Goal: Navigation & Orientation: Understand site structure

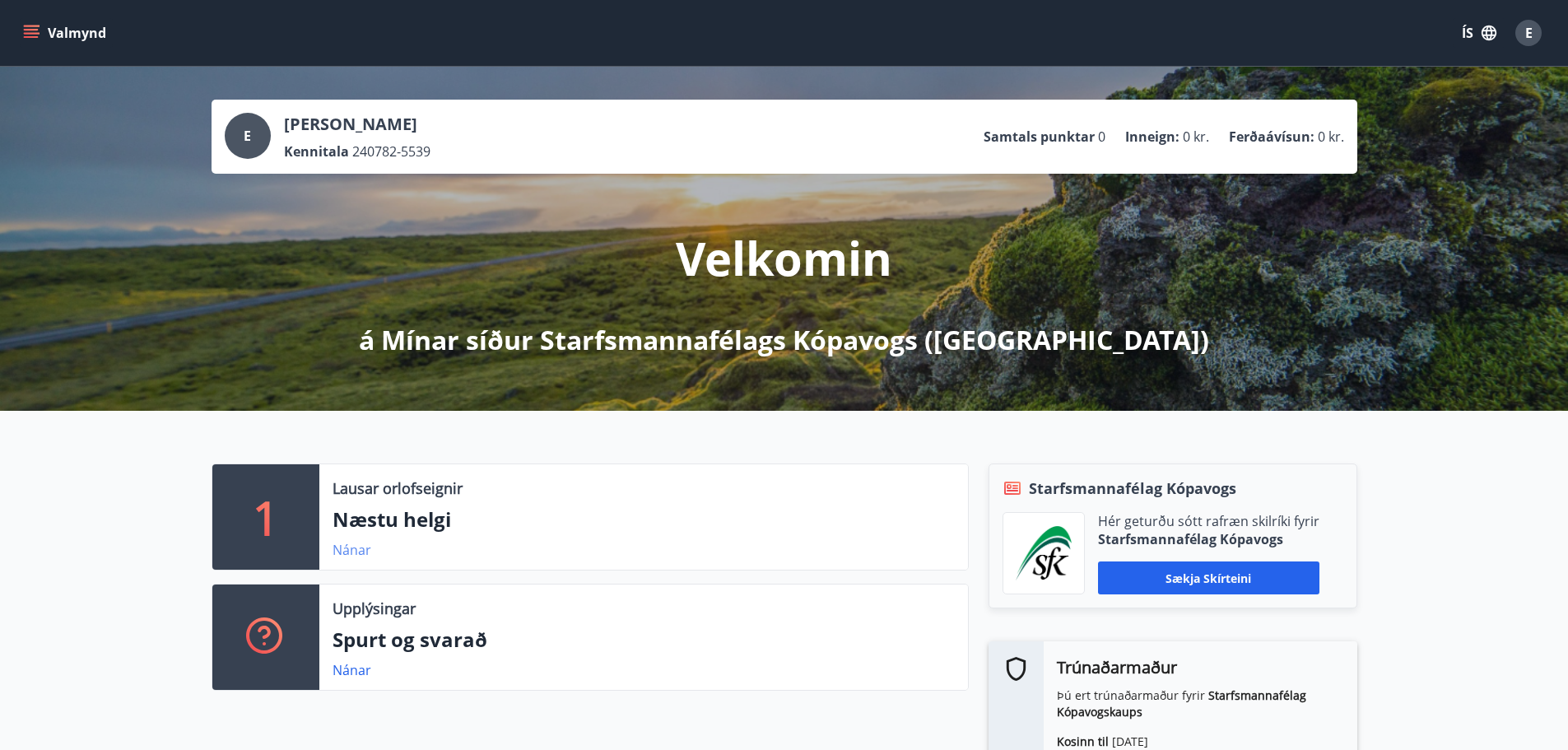
click at [356, 547] on link "Nánar" at bounding box center [351, 550] width 39 height 18
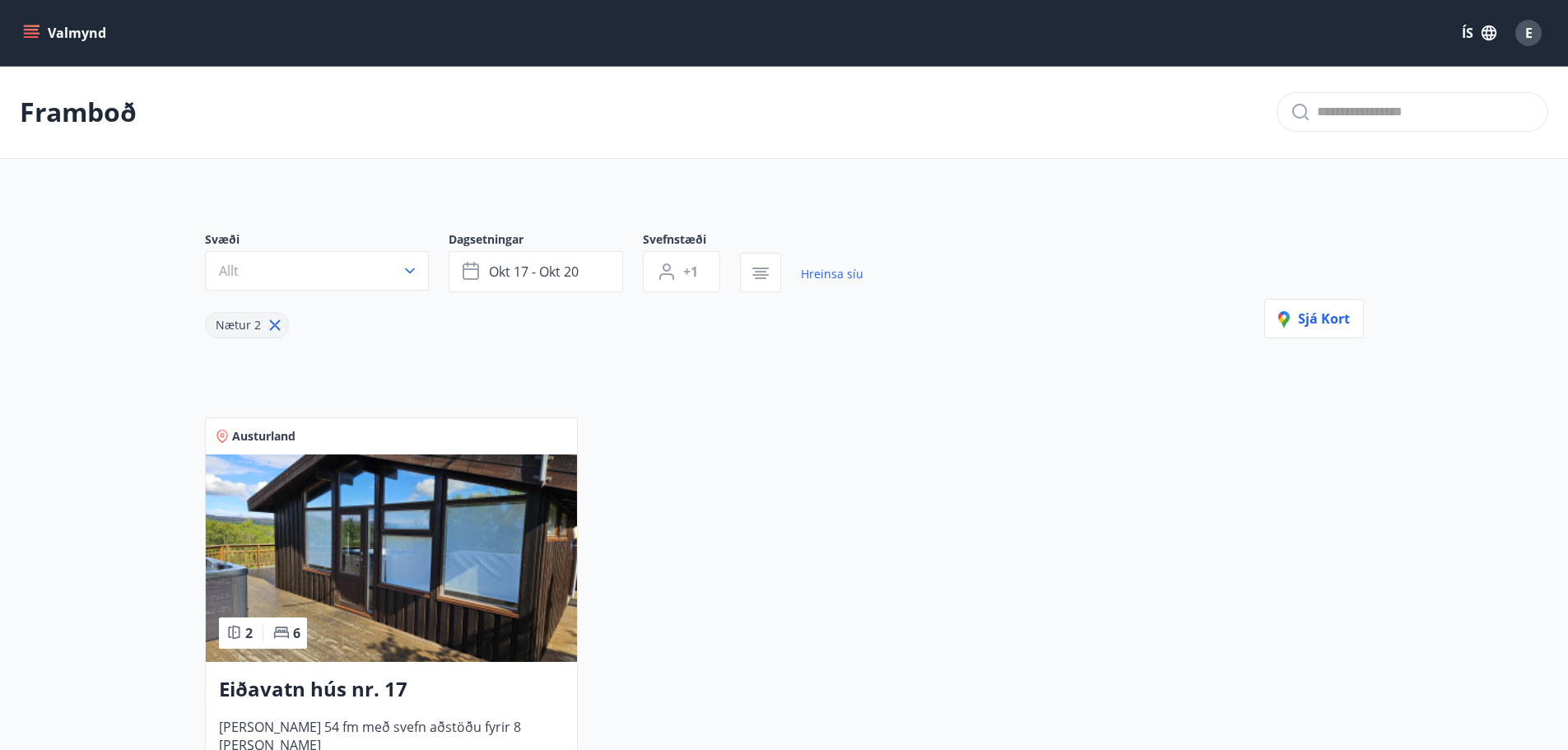
click at [26, 27] on icon "menu" at bounding box center [31, 33] width 17 height 17
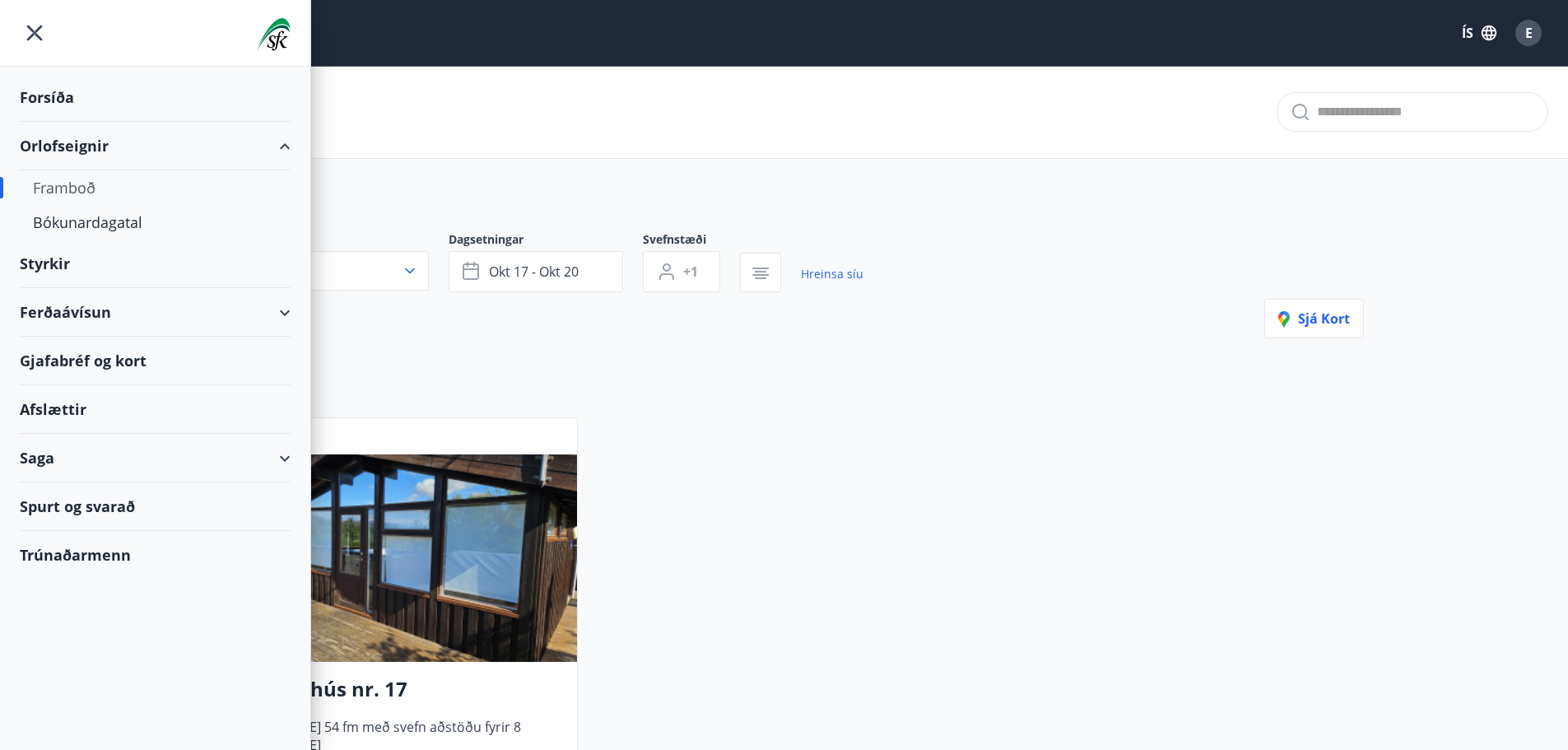
click at [82, 185] on div "Framboð" at bounding box center [155, 187] width 245 height 35
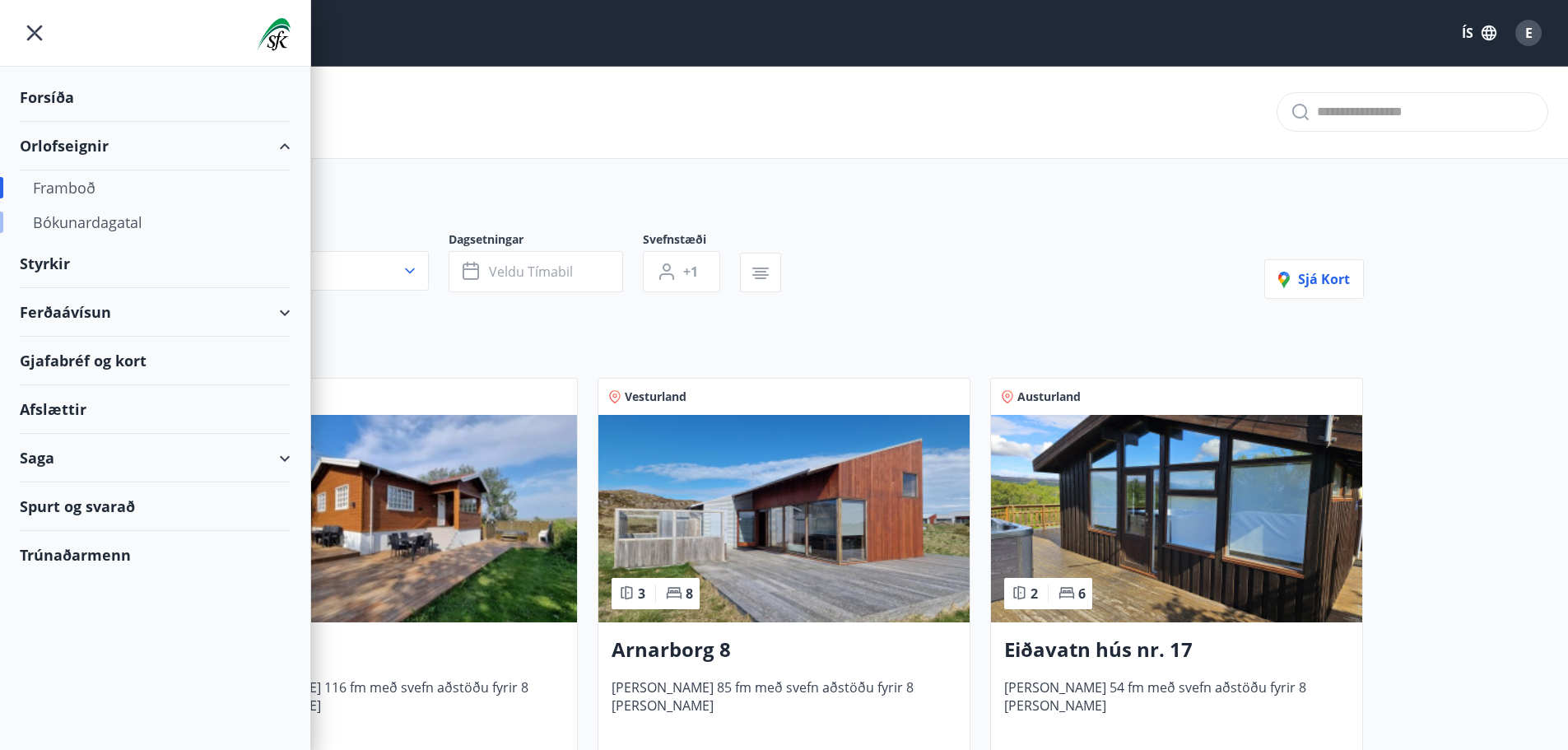
click at [120, 220] on div "Bókunardagatal" at bounding box center [155, 222] width 245 height 35
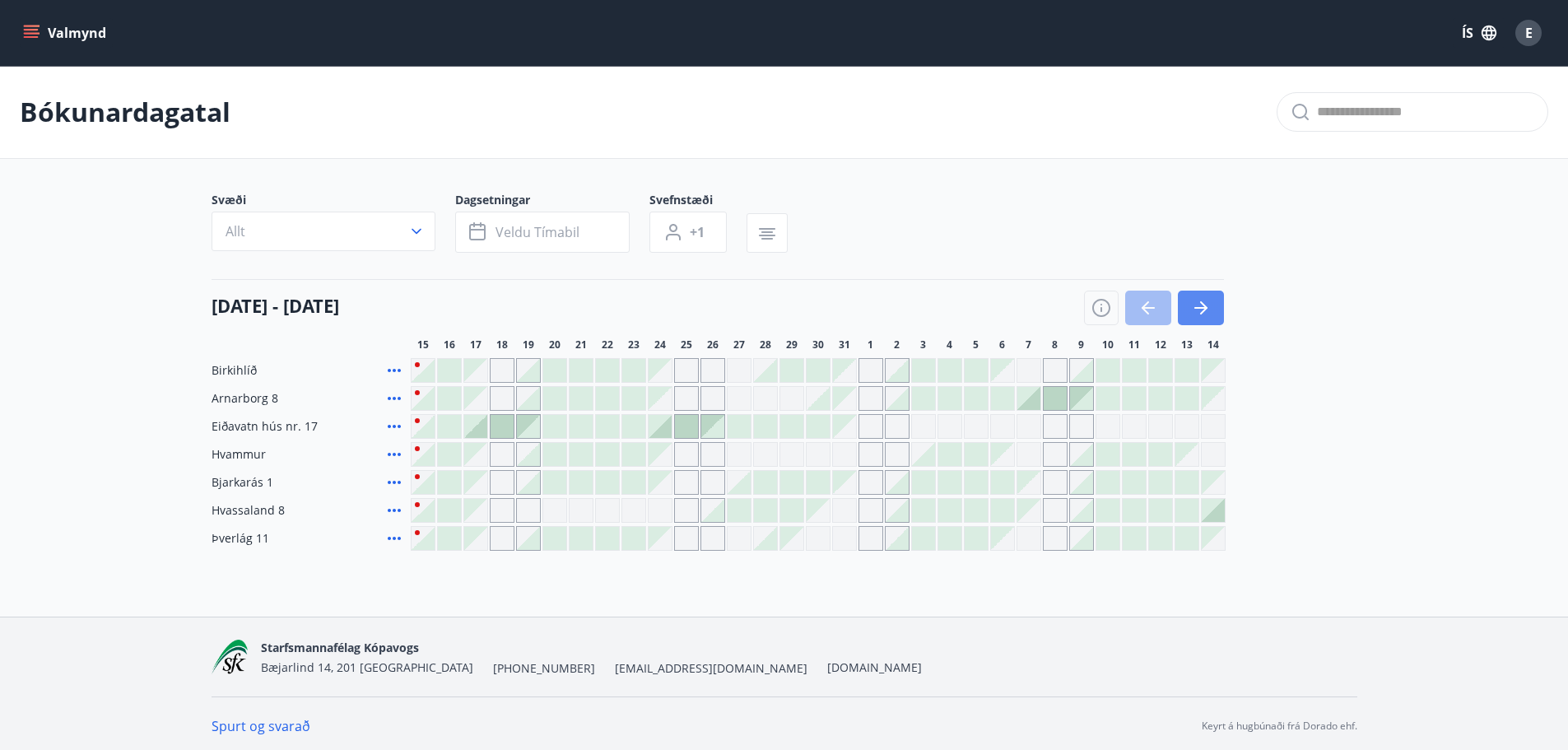
click at [1209, 302] on icon "button" at bounding box center [1202, 308] width 20 height 20
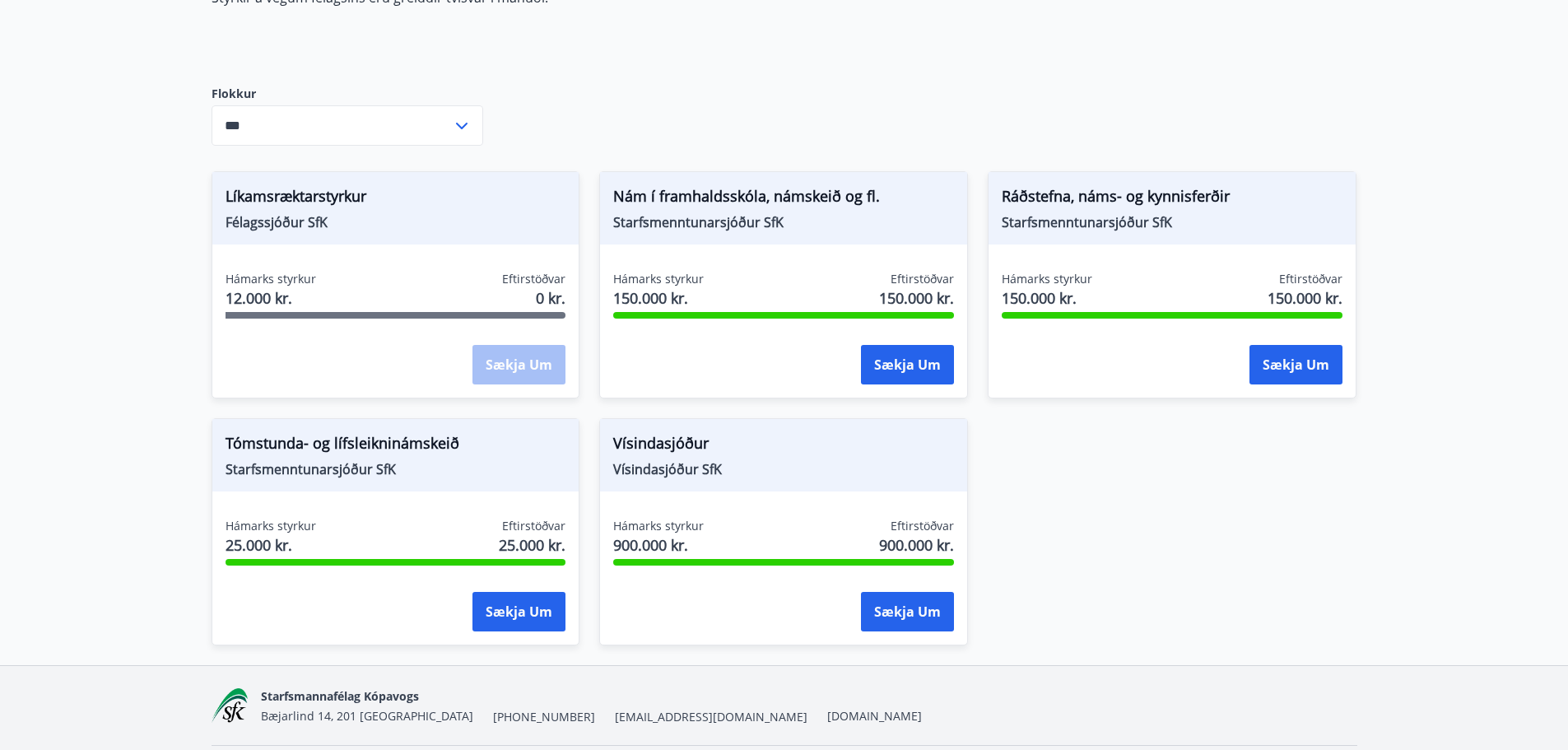
scroll to position [247, 0]
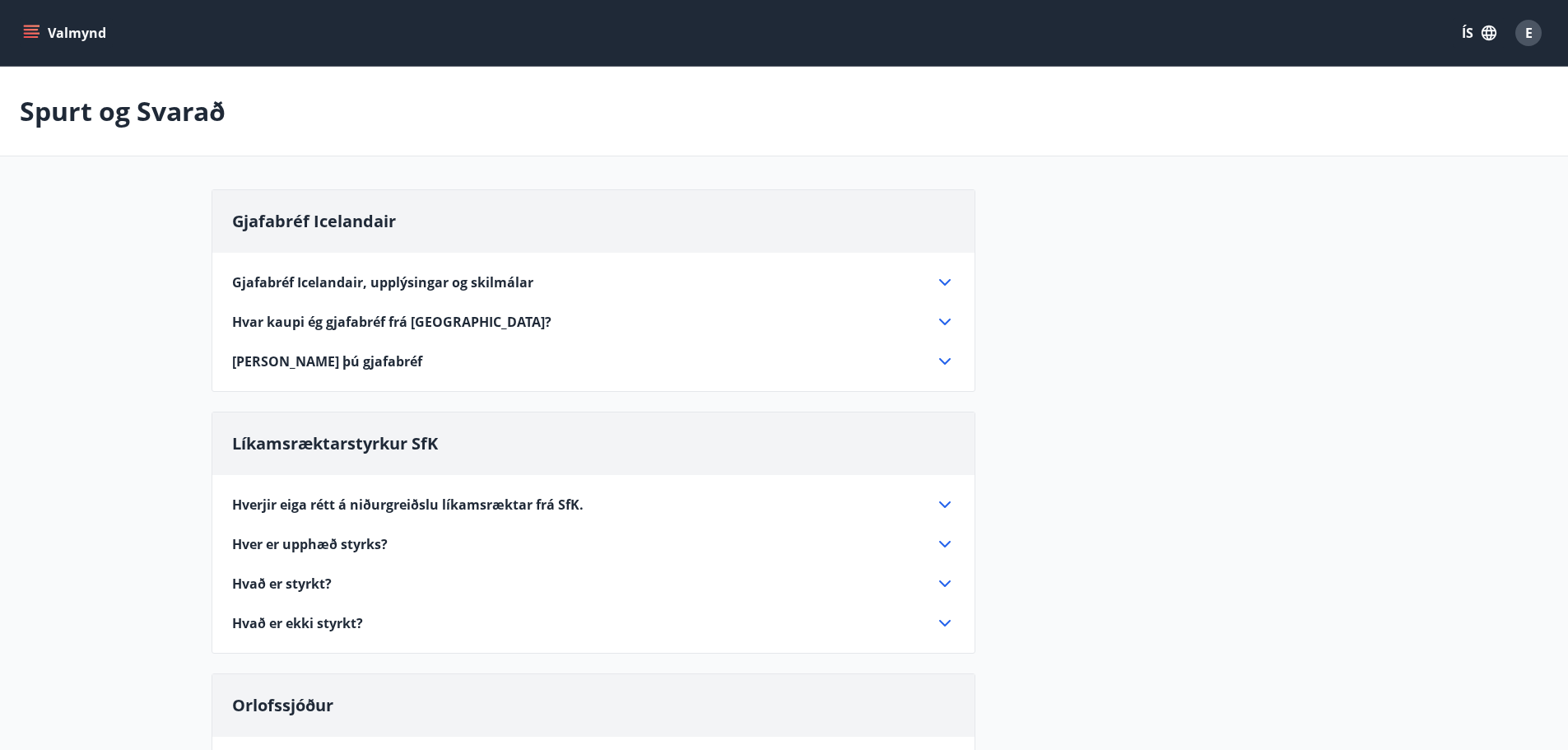
scroll to position [83, 0]
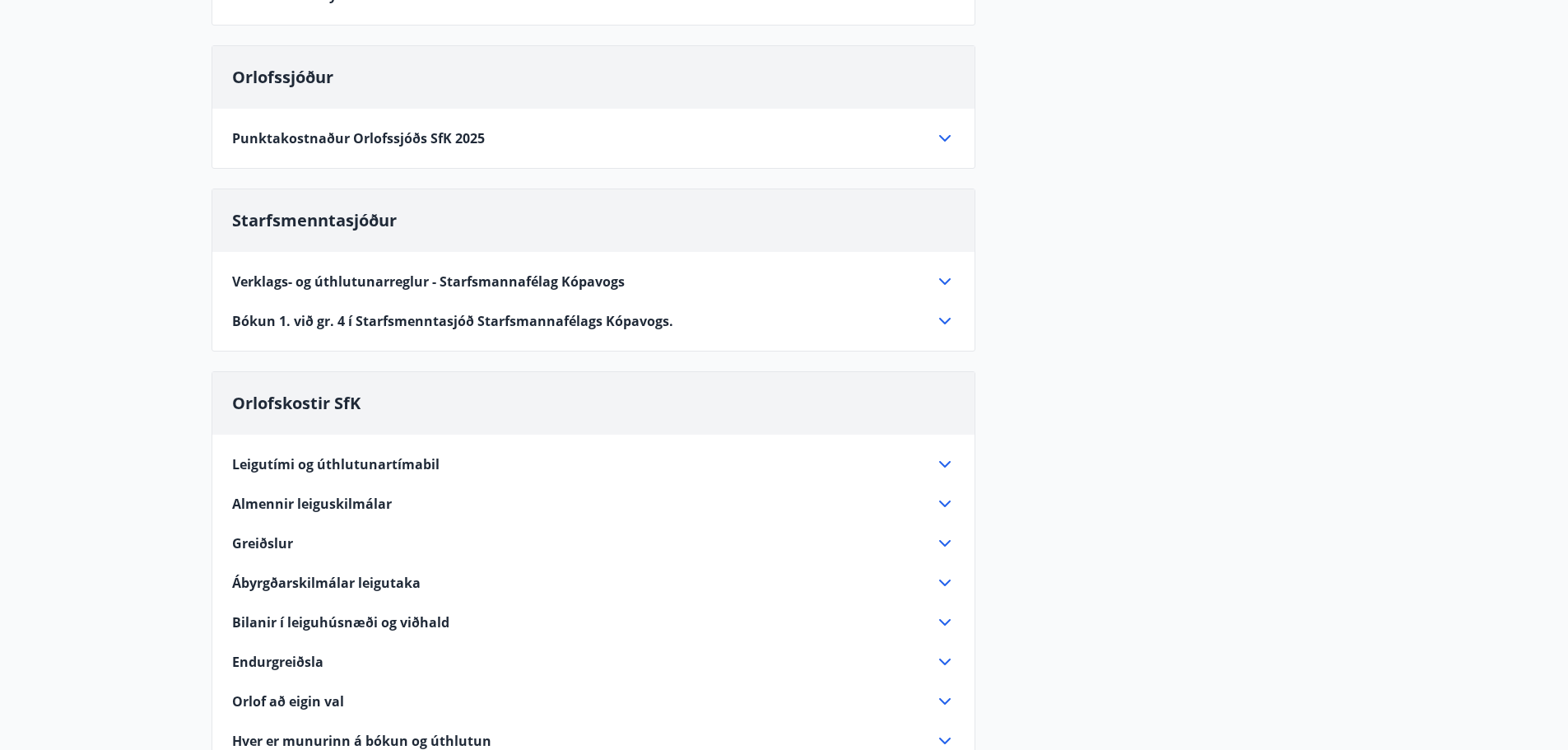
scroll to position [0, 0]
